Goal: Task Accomplishment & Management: Complete application form

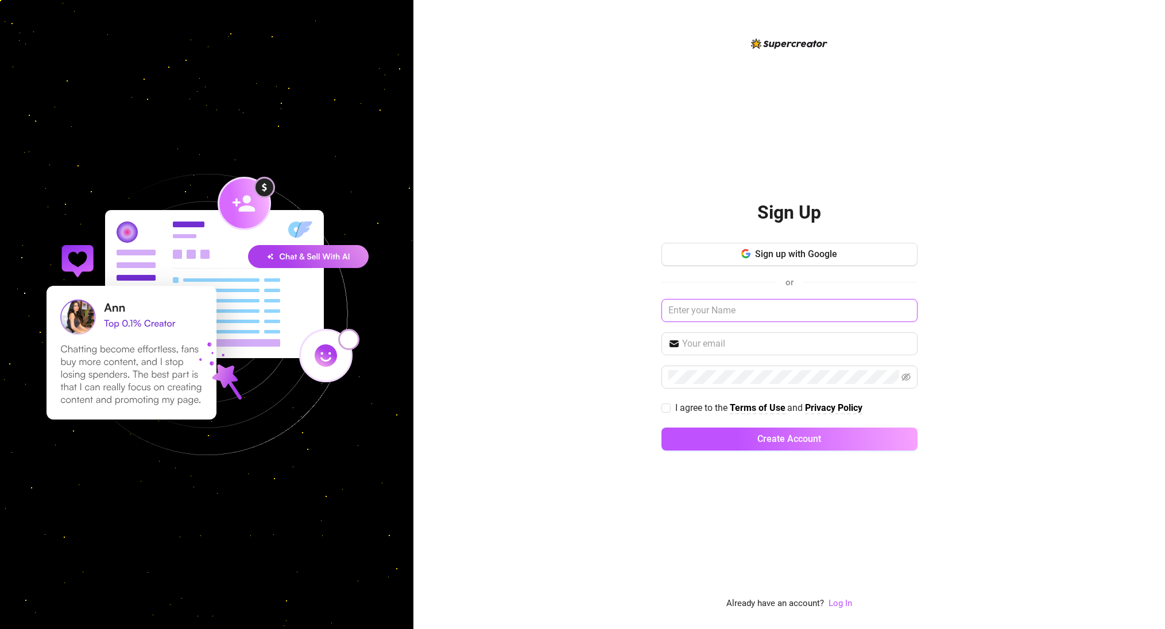
click at [755, 311] on input "text" at bounding box center [790, 310] width 256 height 23
click at [721, 311] on input "text" at bounding box center [790, 310] width 256 height 23
type input "T"
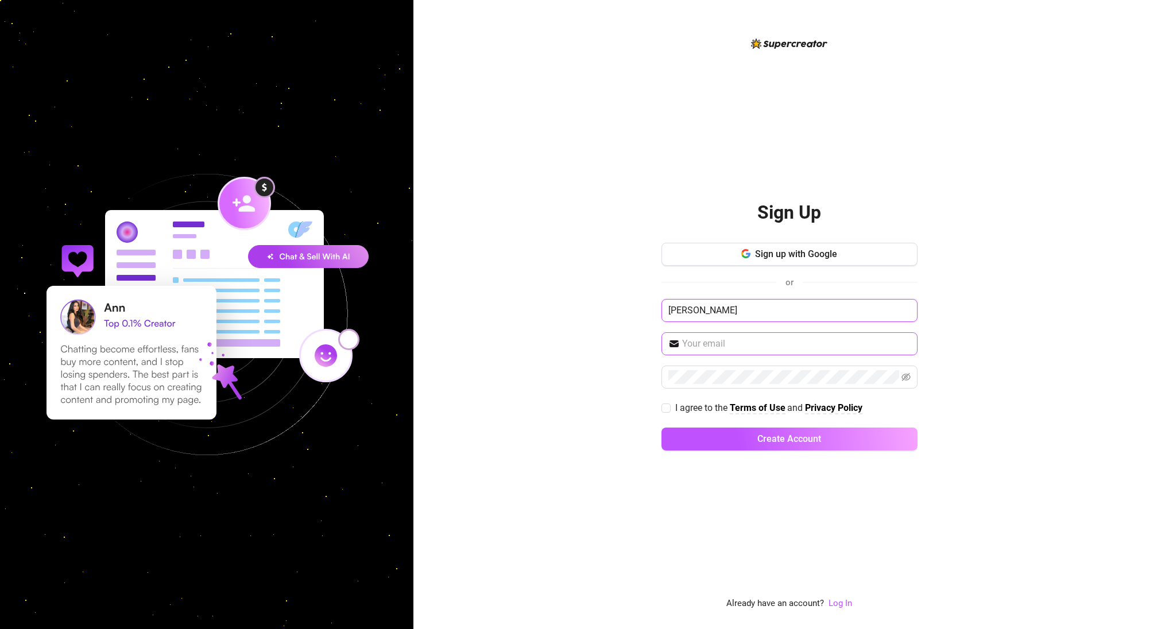
type input "[PERSON_NAME]"
click at [728, 345] on input "text" at bounding box center [796, 344] width 229 height 14
type input "[EMAIL_ADDRESS][DOMAIN_NAME]"
click at [670, 407] on span at bounding box center [666, 408] width 9 height 9
click at [670, 407] on input "I agree to the Terms of Use and Privacy Policy" at bounding box center [666, 408] width 8 height 8
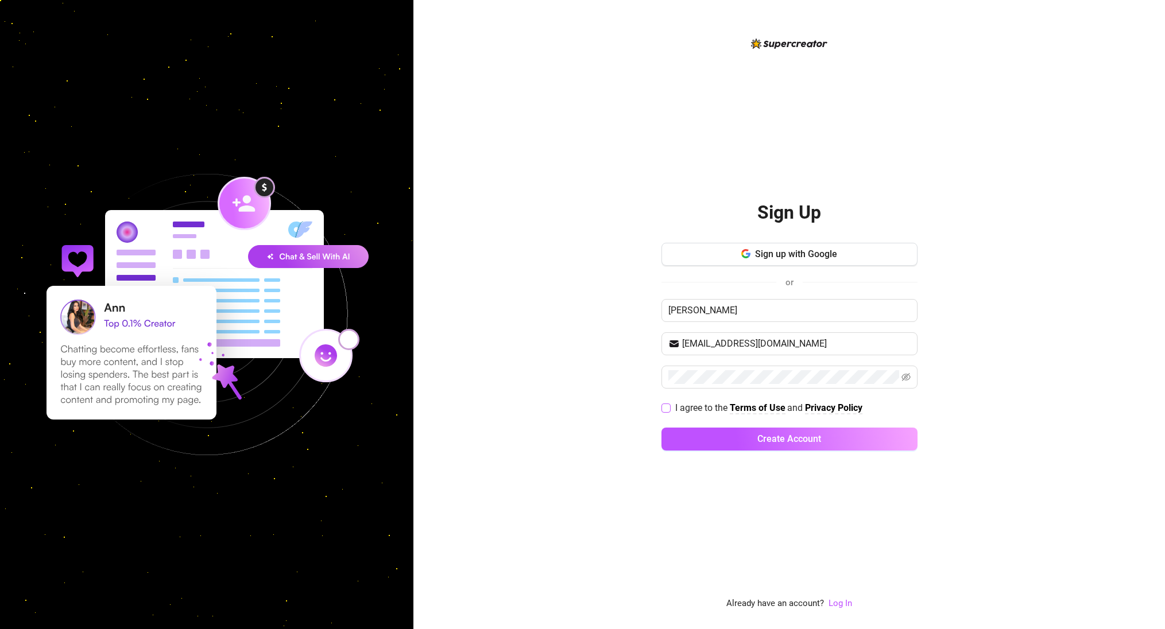
checkbox input "true"
click at [762, 438] on span "Create Account" at bounding box center [790, 439] width 64 height 11
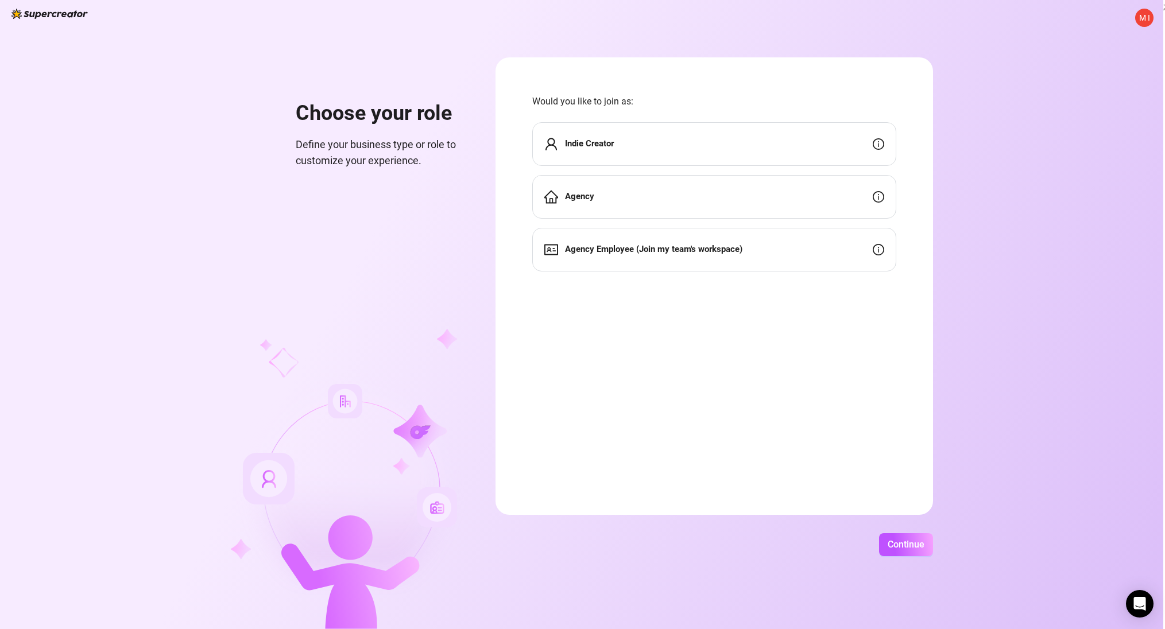
click at [575, 142] on strong "Indie Creator" at bounding box center [589, 143] width 49 height 10
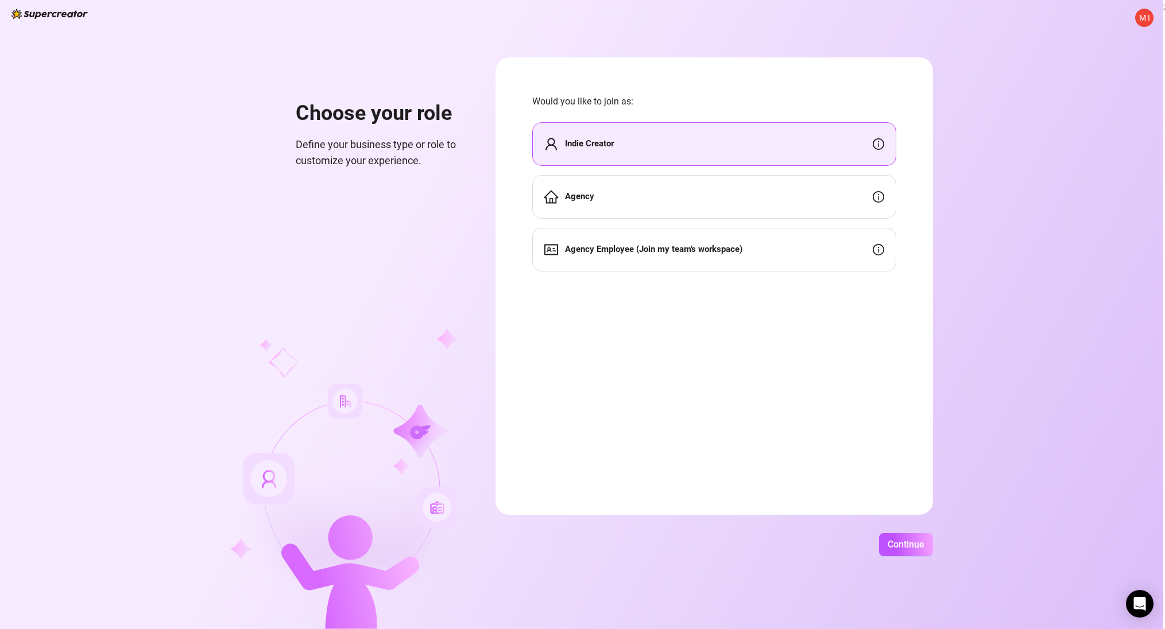
click at [645, 135] on div "Indie Creator" at bounding box center [714, 144] width 364 height 44
click at [913, 546] on span "Continue" at bounding box center [906, 544] width 37 height 11
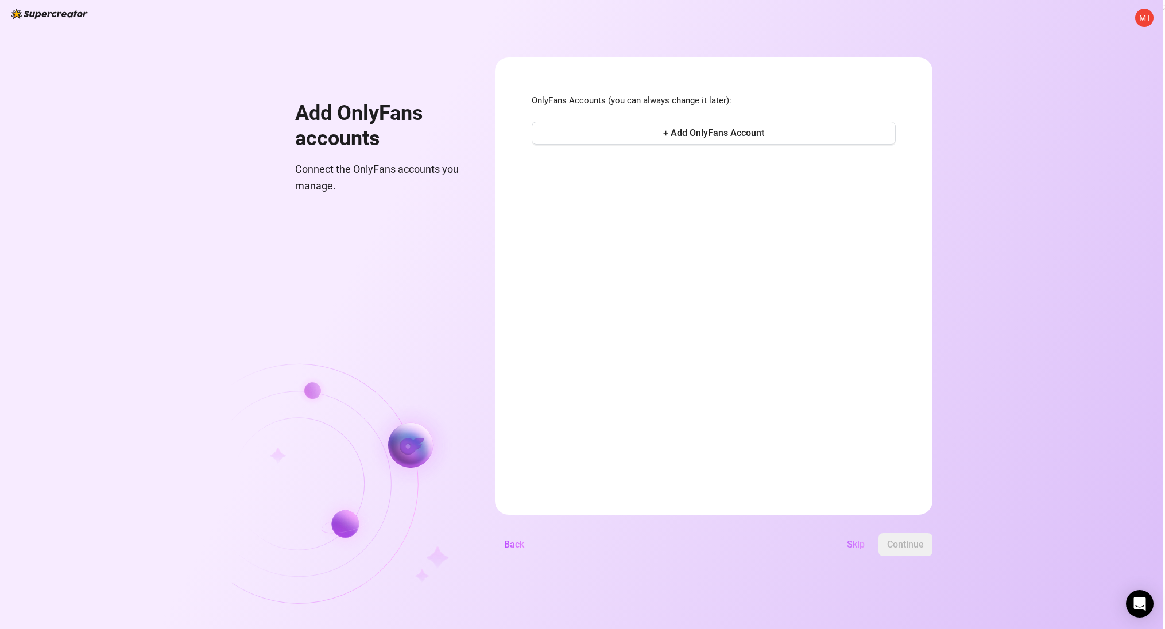
click at [856, 543] on span "Skip" at bounding box center [856, 544] width 18 height 11
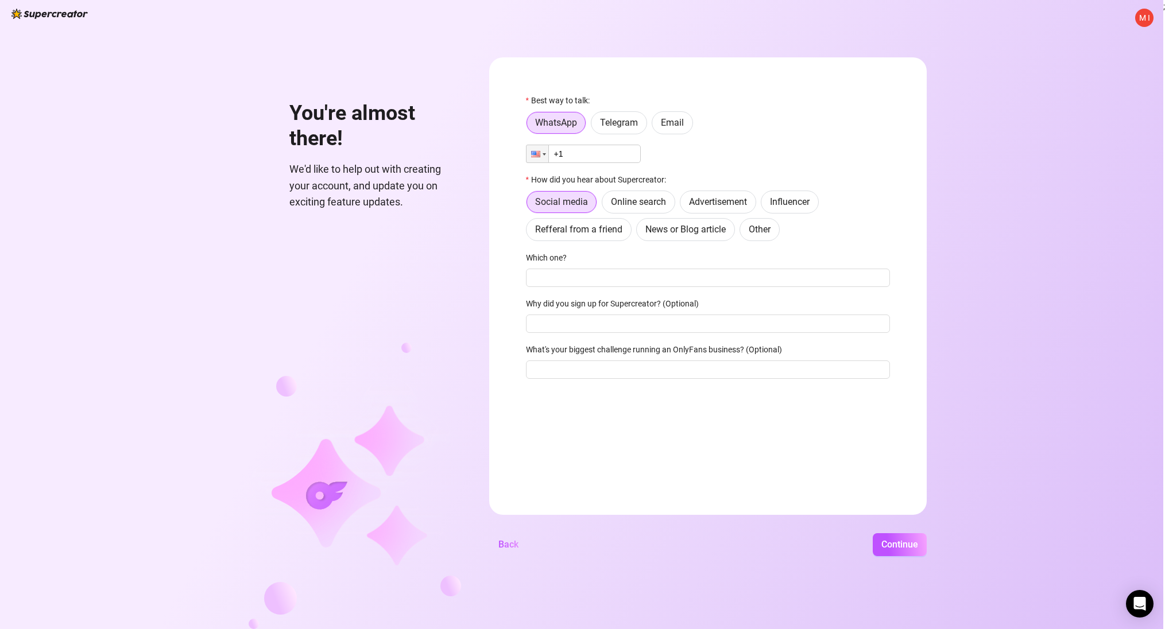
click at [586, 152] on input "+1" at bounding box center [583, 154] width 115 height 18
type input "+1"
drag, startPoint x: 635, startPoint y: 153, endPoint x: 494, endPoint y: 149, distance: 140.8
click at [494, 149] on form "Best way to talk: WhatsApp Telegram Email Phone +61 (33) 1444 19 How did you he…" at bounding box center [708, 286] width 438 height 458
click at [578, 153] on input "+61 (13) 3144 419" at bounding box center [583, 154] width 115 height 18
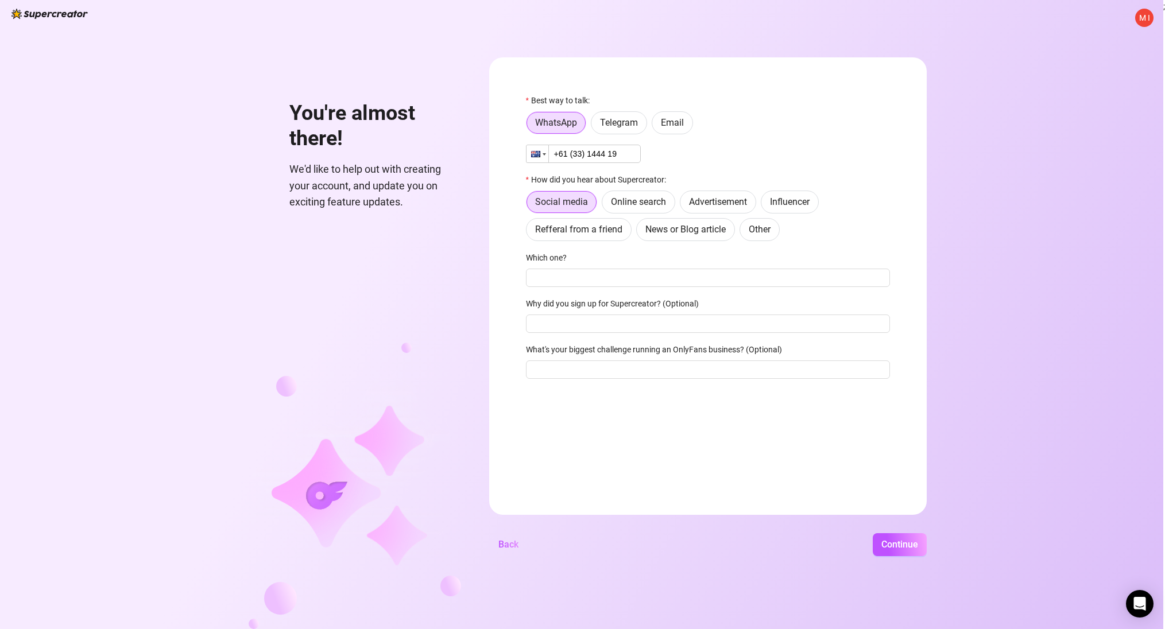
click at [545, 153] on div at bounding box center [544, 154] width 3 height 2
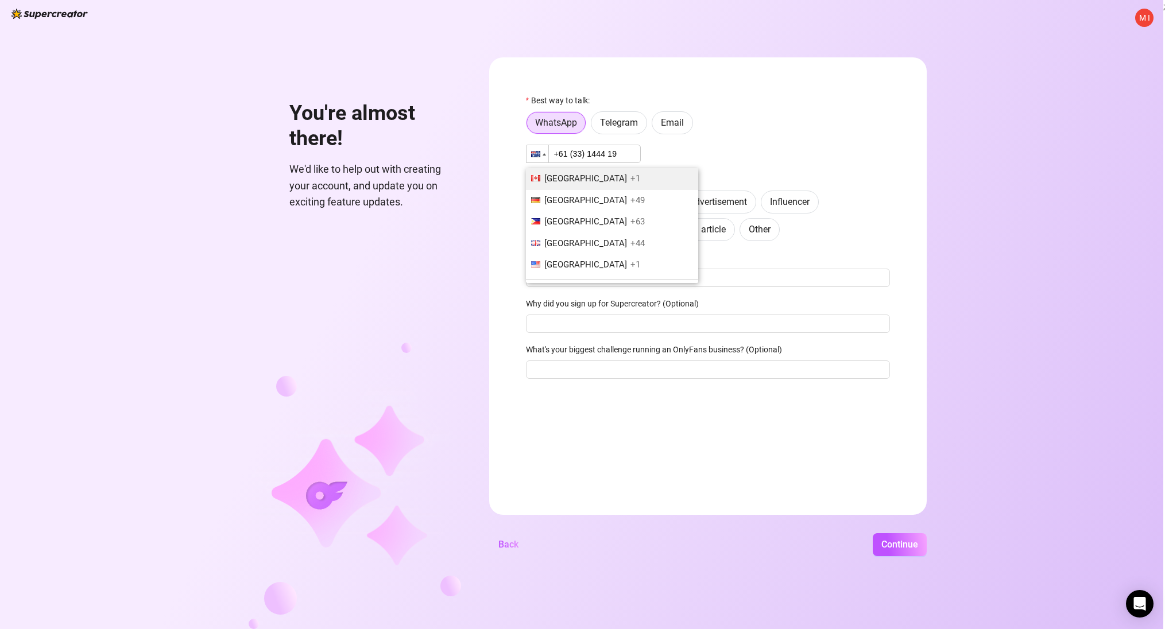
click at [552, 177] on span "Canada" at bounding box center [585, 178] width 83 height 10
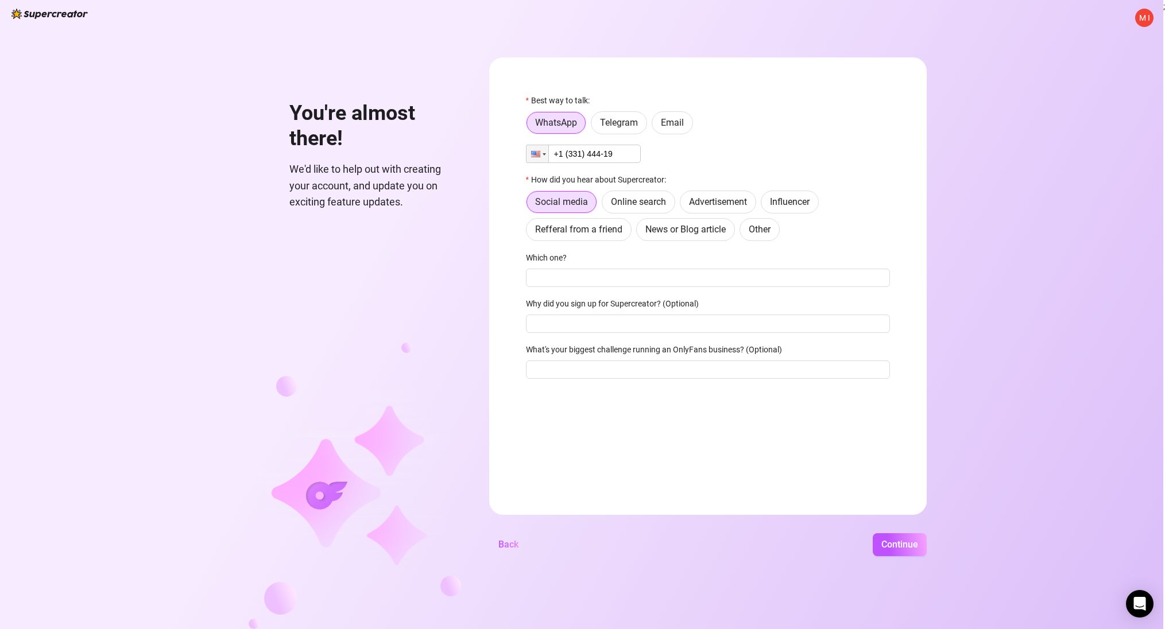
click at [581, 153] on input "+1 (331) 444-19" at bounding box center [583, 154] width 115 height 18
type input "+1 (613) 314-4419"
click at [549, 200] on span "Social media" at bounding box center [561, 201] width 53 height 11
click at [530, 206] on input "Social media" at bounding box center [530, 206] width 0 height 0
click at [606, 280] on input "Which one?" at bounding box center [708, 278] width 364 height 18
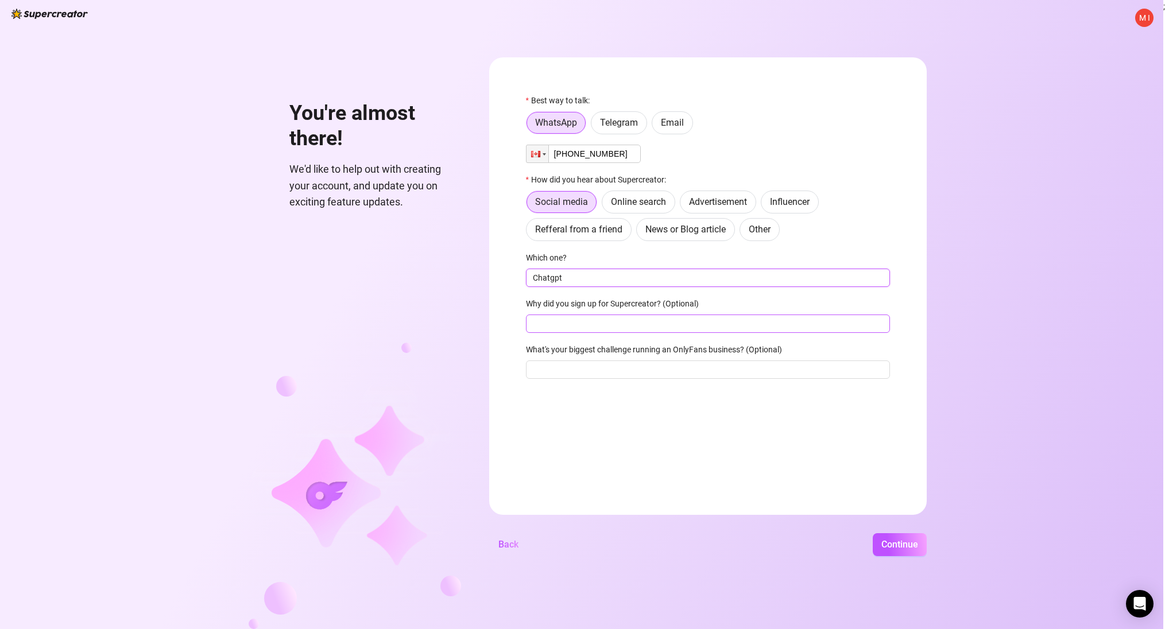
type input "Chatgpt"
click at [596, 324] on input "Why did you sign up for Supercreator? (Optional)" at bounding box center [708, 324] width 364 height 18
click at [602, 371] on input "What's your biggest challenge running an OnlyFans business? (Optional)" at bounding box center [708, 370] width 364 height 18
click at [907, 543] on span "Continue" at bounding box center [900, 544] width 37 height 11
